Goal: Navigation & Orientation: Find specific page/section

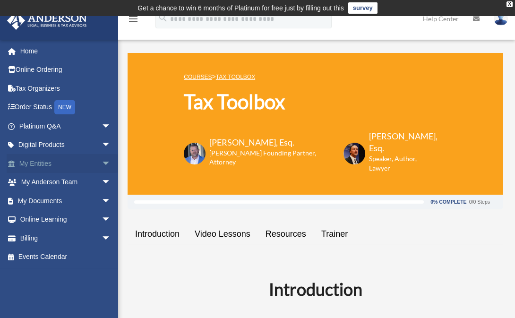
click at [102, 162] on span "arrow_drop_down" at bounding box center [111, 163] width 19 height 19
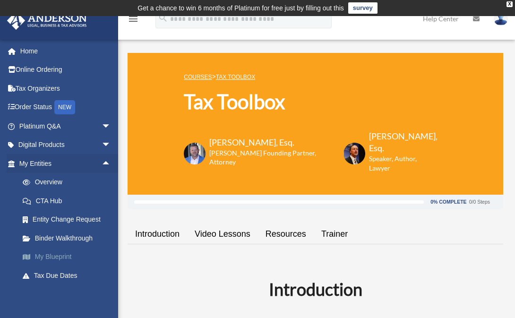
click at [64, 252] on link "My Blueprint" at bounding box center [69, 257] width 112 height 19
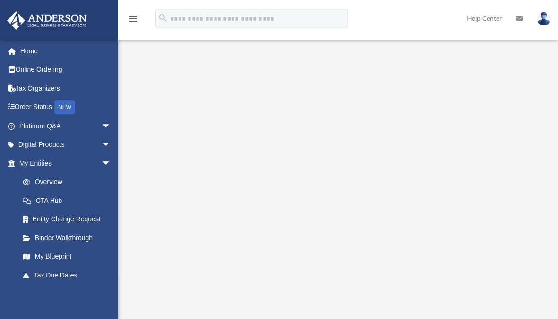
scroll to position [122, 0]
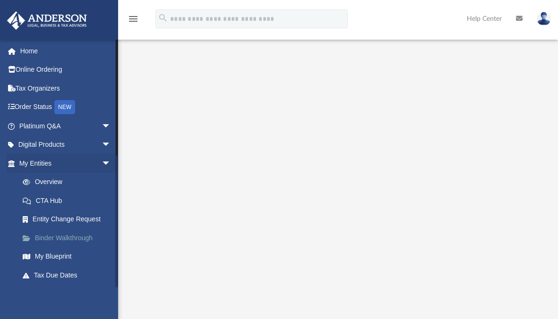
click at [69, 237] on link "Binder Walkthrough" at bounding box center [69, 238] width 112 height 19
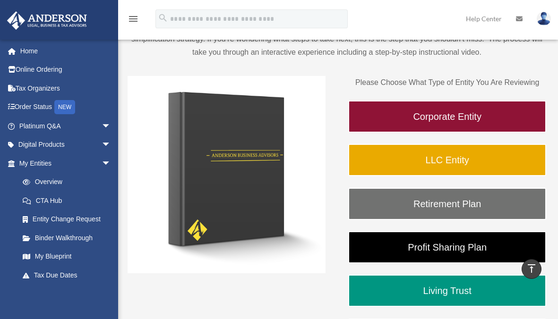
scroll to position [105, 0]
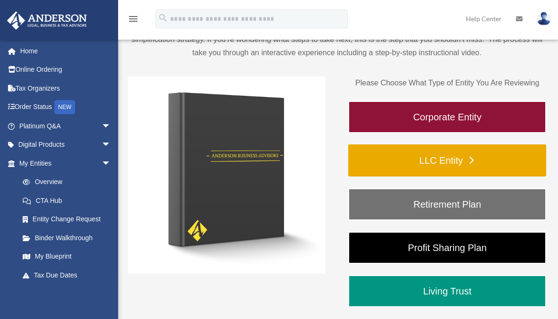
click at [439, 161] on link "LLC Entity" at bounding box center [447, 161] width 198 height 32
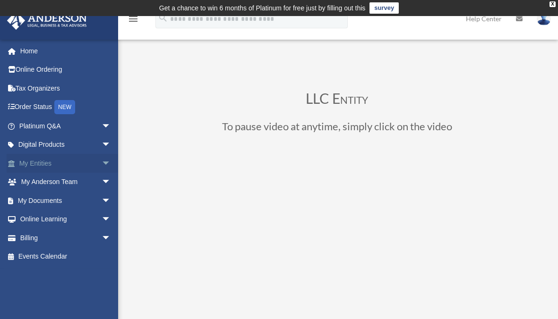
click at [102, 160] on span "arrow_drop_down" at bounding box center [111, 163] width 19 height 19
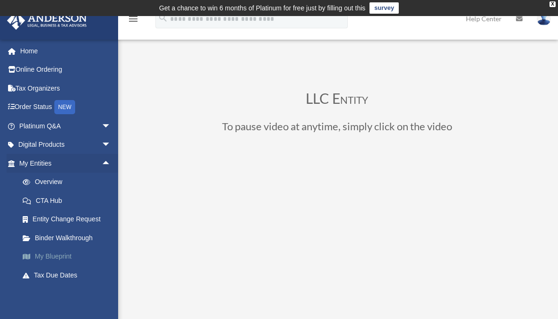
click at [65, 253] on link "My Blueprint" at bounding box center [69, 257] width 112 height 19
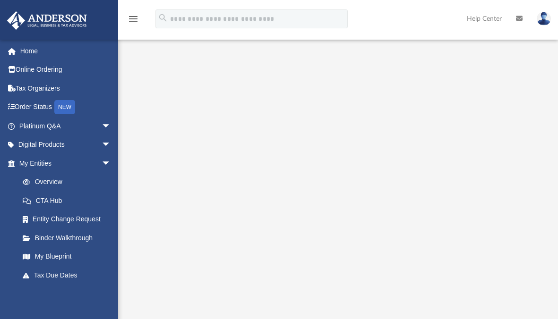
scroll to position [52, 0]
